Goal: Task Accomplishment & Management: Manage account settings

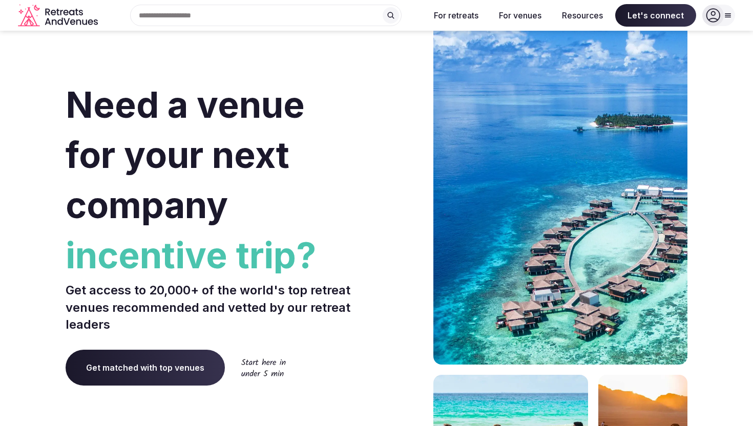
click at [725, 9] on div at bounding box center [718, 16] width 33 height 22
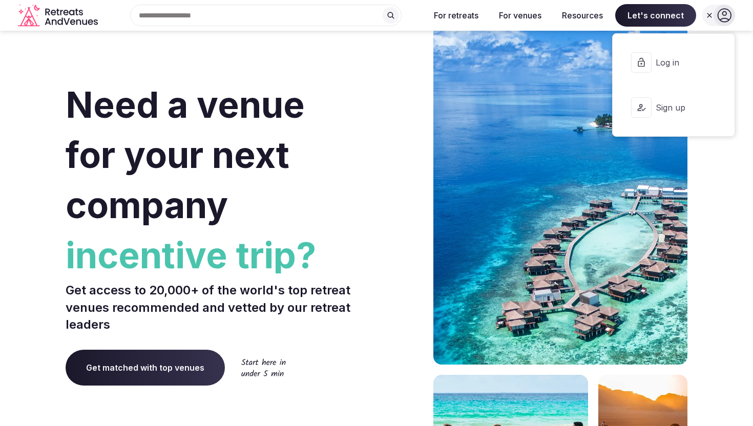
click at [666, 54] on button "Log in" at bounding box center [672, 62] width 105 height 41
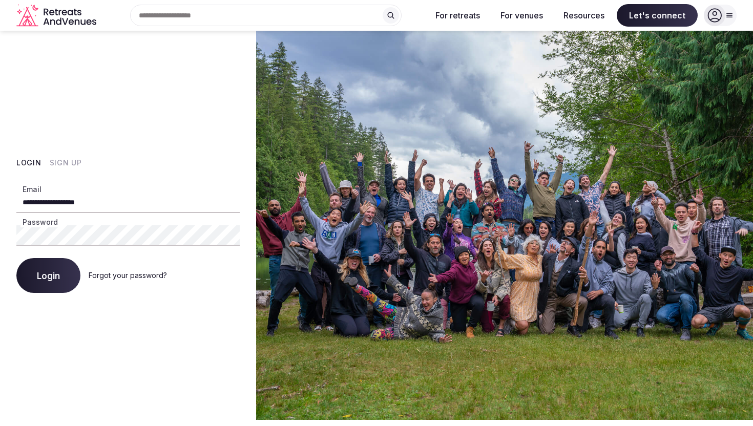
click at [56, 277] on span "Login" at bounding box center [48, 275] width 23 height 10
click at [56, 277] on div "Login Forgot your password?" at bounding box center [127, 275] width 223 height 35
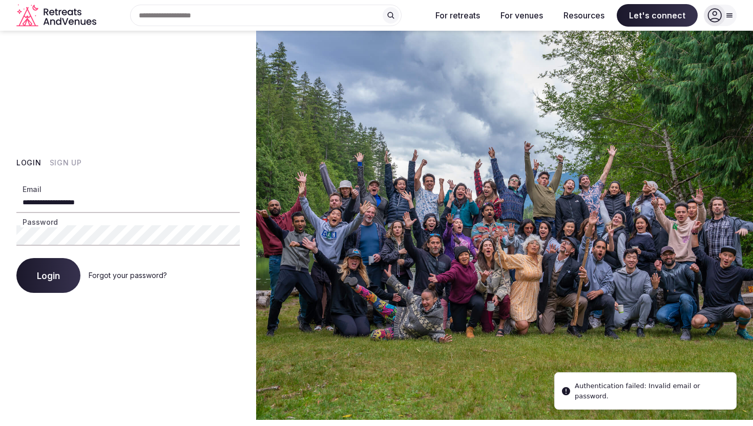
click at [108, 209] on input "**********" at bounding box center [127, 202] width 223 height 20
click at [44, 270] on button "Login" at bounding box center [48, 275] width 64 height 35
click at [16, 258] on button "Login" at bounding box center [48, 275] width 64 height 35
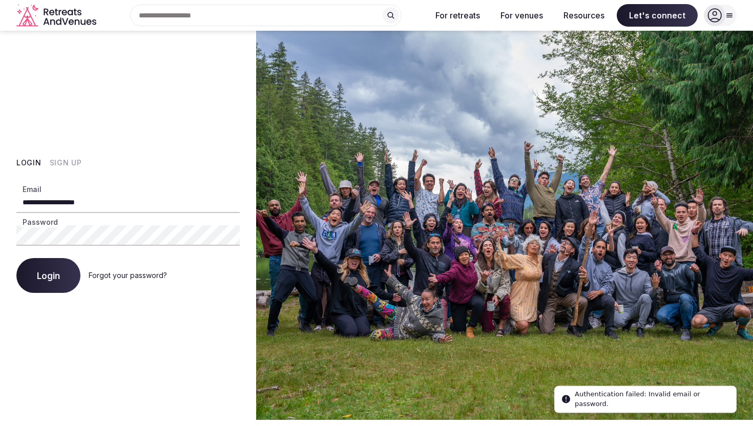
drag, startPoint x: 567, startPoint y: 396, endPoint x: 588, endPoint y: 399, distance: 21.2
click at [570, 399] on icon "Notifications alt+T" at bounding box center [566, 399] width 8 height 8
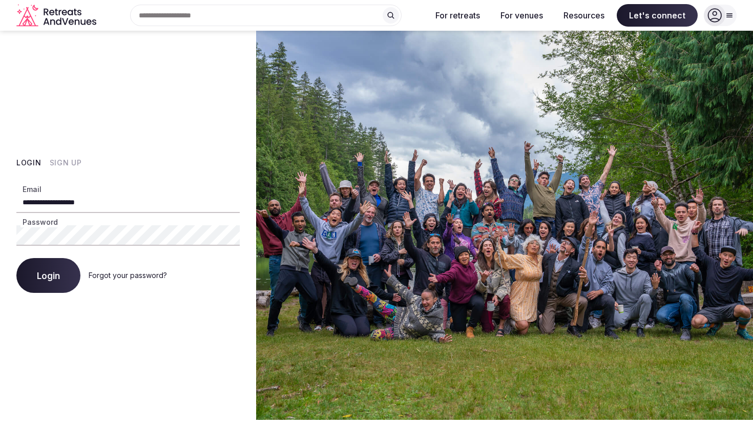
click at [55, 281] on span "Login" at bounding box center [48, 275] width 23 height 10
